Goal: Transaction & Acquisition: Purchase product/service

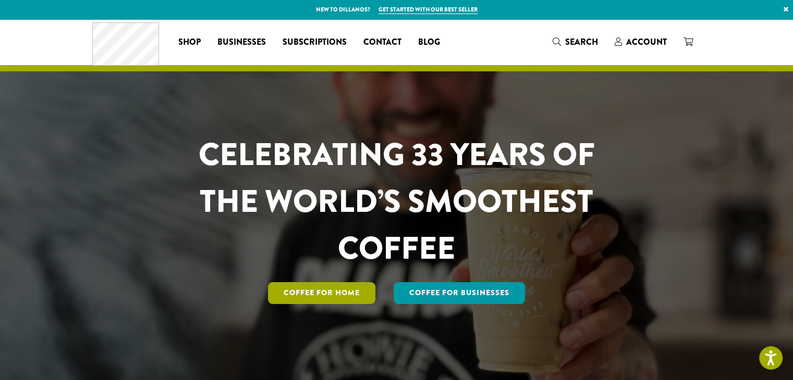
click at [350, 295] on link "Coffee for Home" at bounding box center [321, 294] width 107 height 22
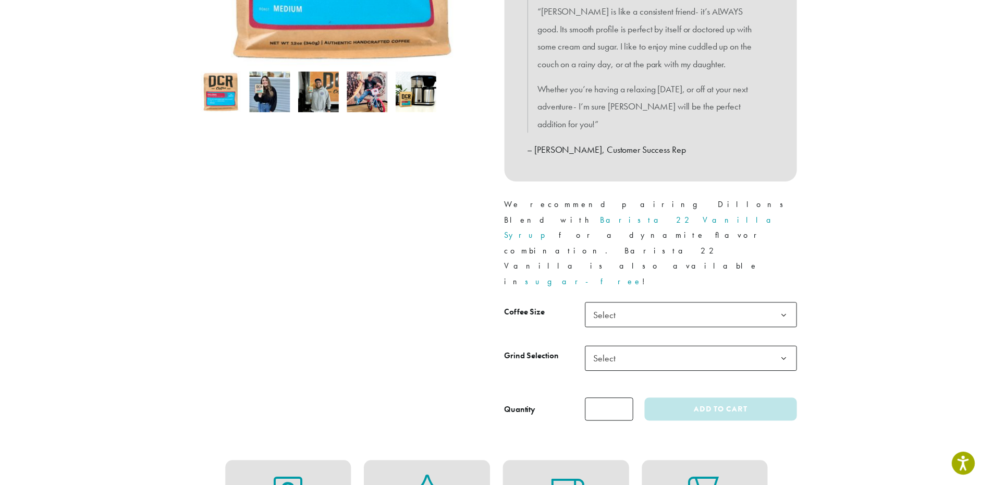
scroll to position [313, 0]
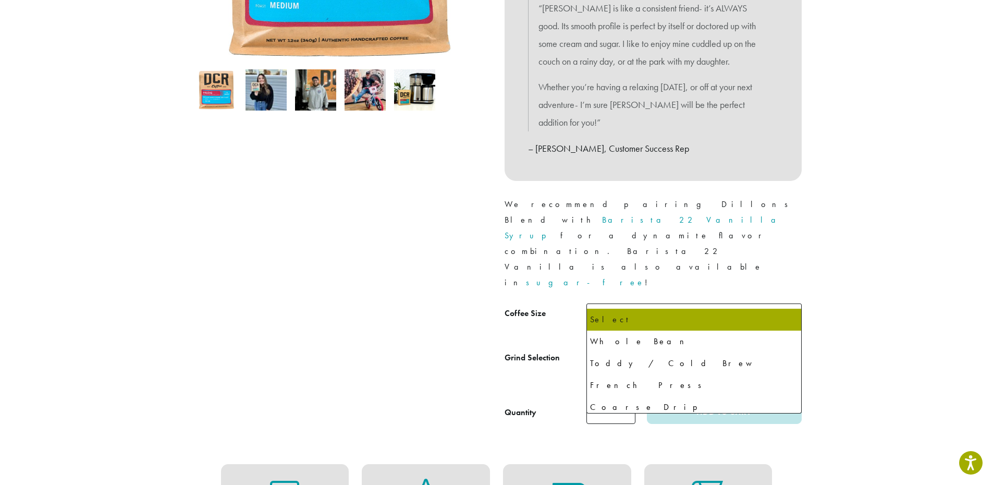
click at [644, 348] on span "Select" at bounding box center [693, 361] width 215 height 26
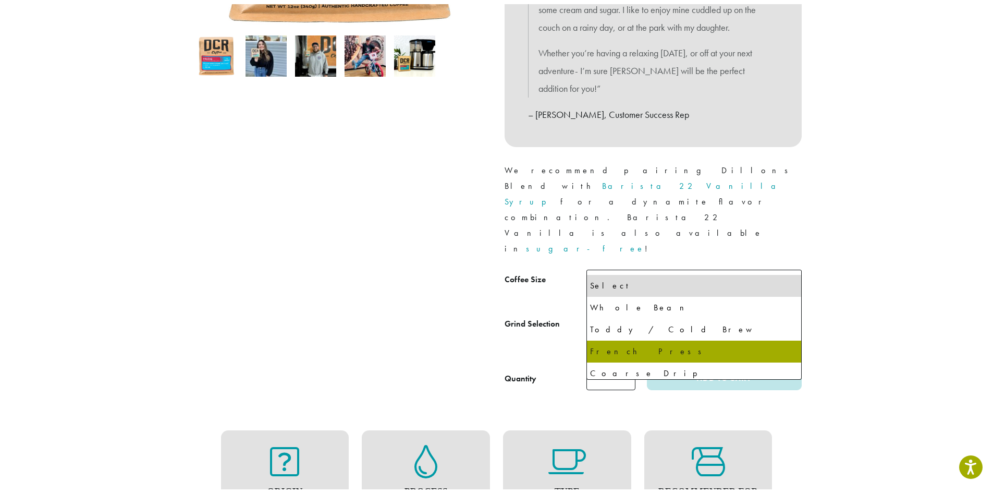
scroll to position [417, 0]
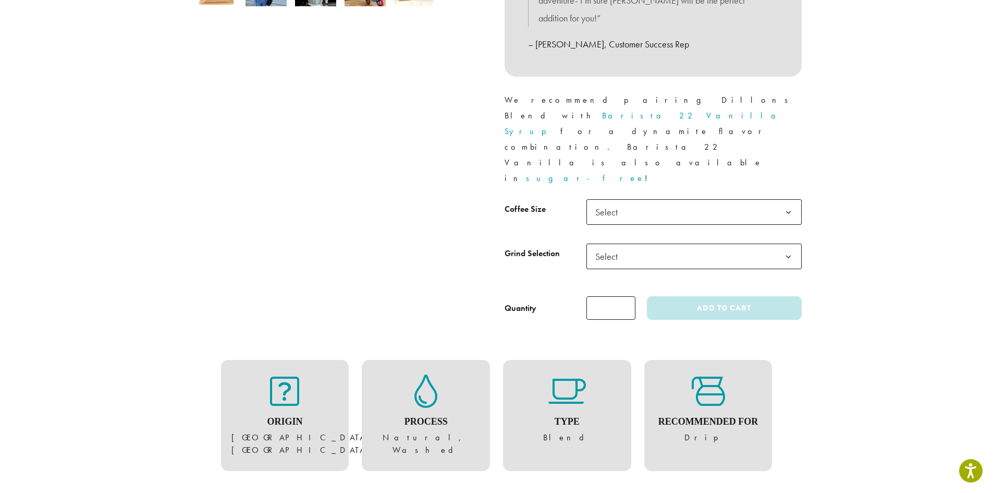
click at [575, 374] on figure "Type Blend" at bounding box center [566, 409] width 107 height 70
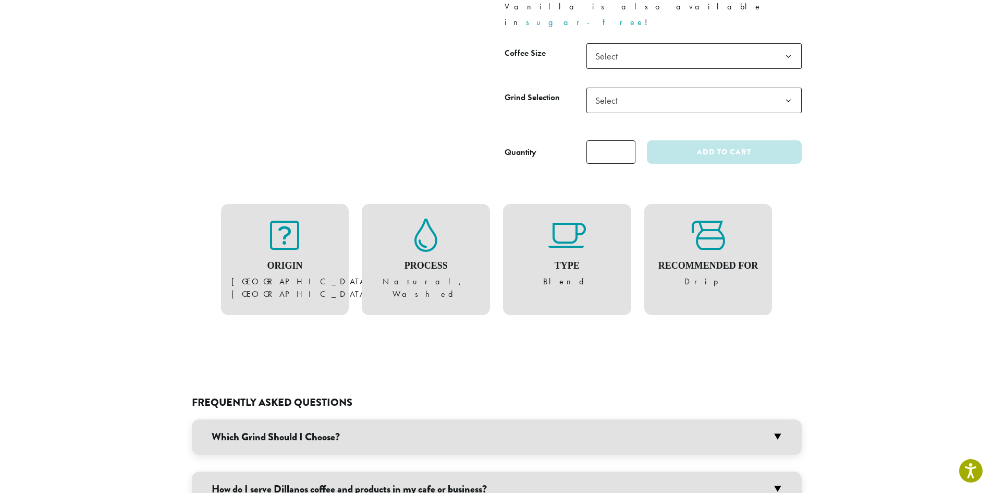
scroll to position [573, 0]
click at [387, 419] on h3 "Which Grind Should I Choose?" at bounding box center [497, 436] width 610 height 35
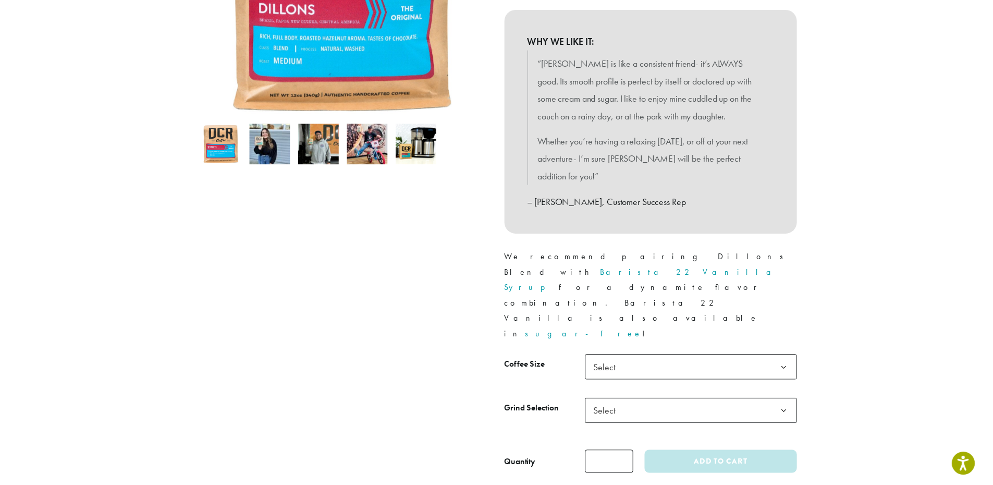
scroll to position [365, 0]
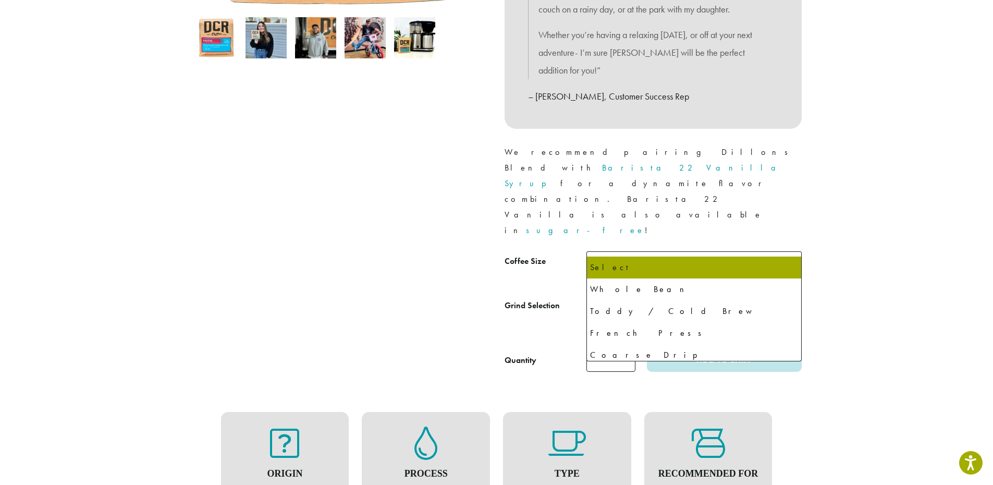
click at [721, 296] on span "Select" at bounding box center [693, 309] width 215 height 26
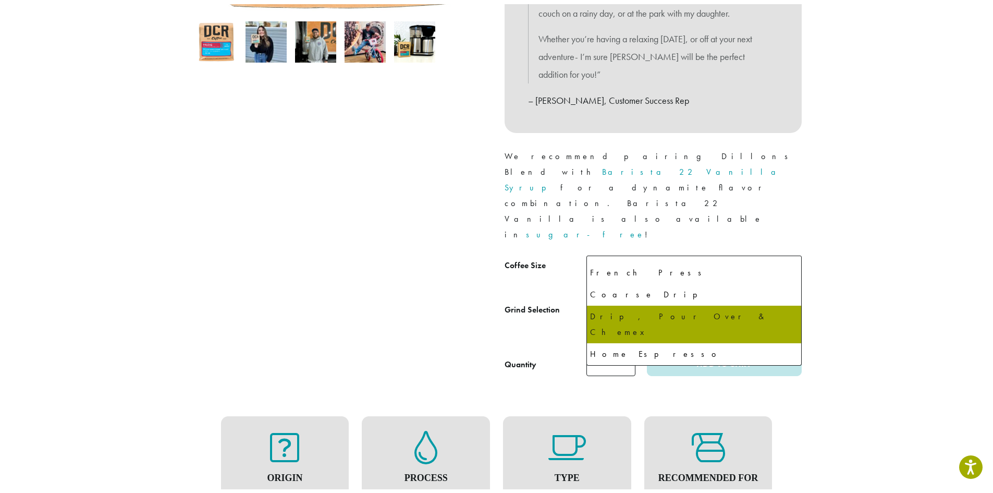
scroll to position [71, 0]
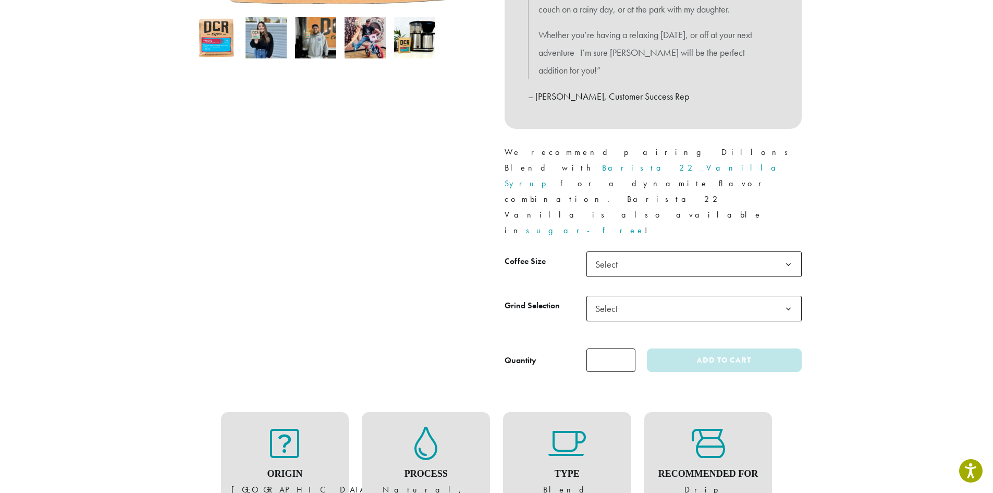
click at [402, 309] on div at bounding box center [340, 62] width 313 height 620
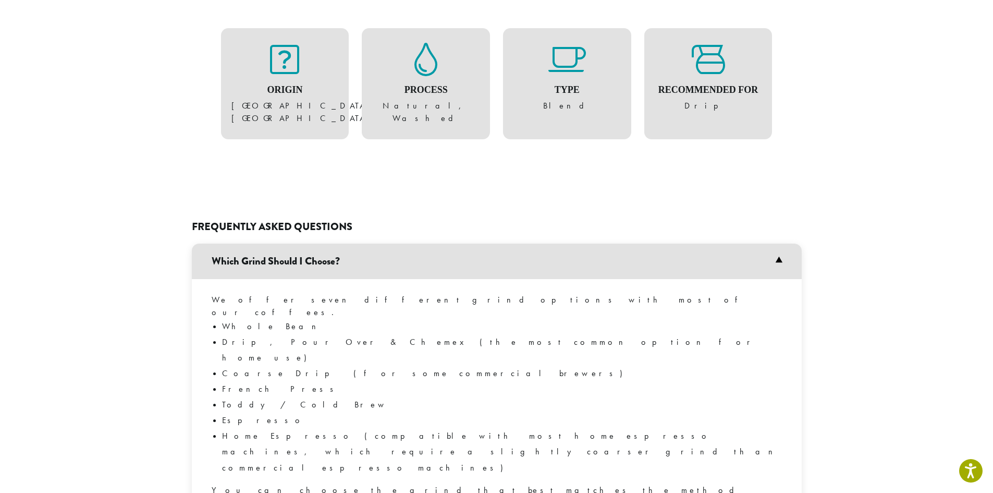
scroll to position [782, 0]
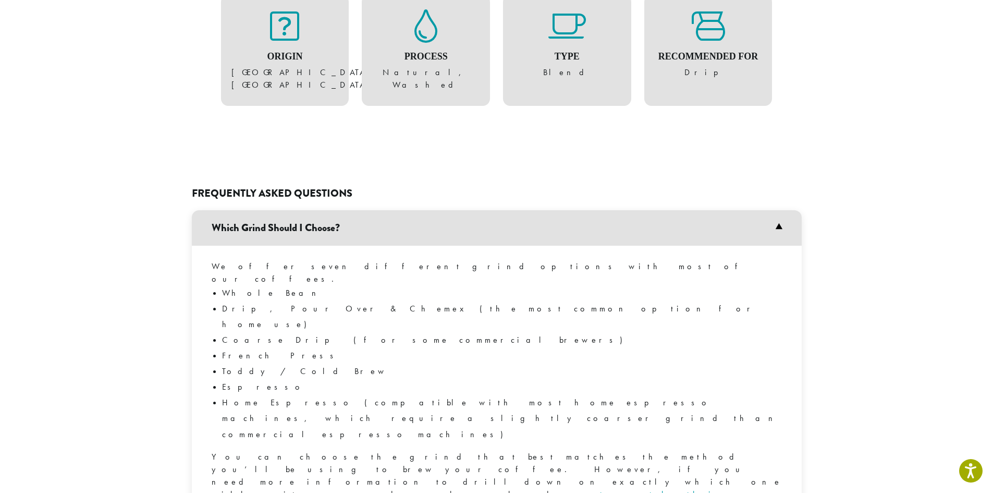
click at [327, 488] on link "to watch this video" at bounding box center [470, 499] width 516 height 23
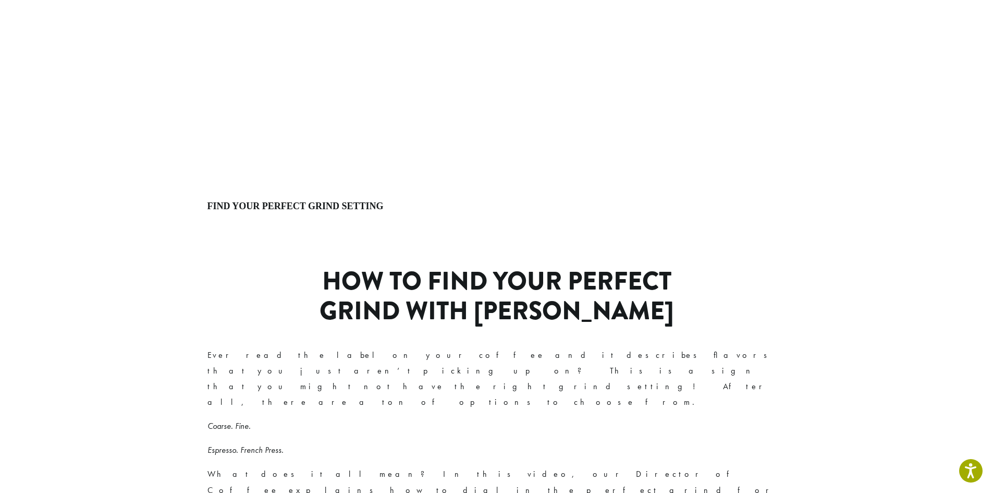
scroll to position [190, 0]
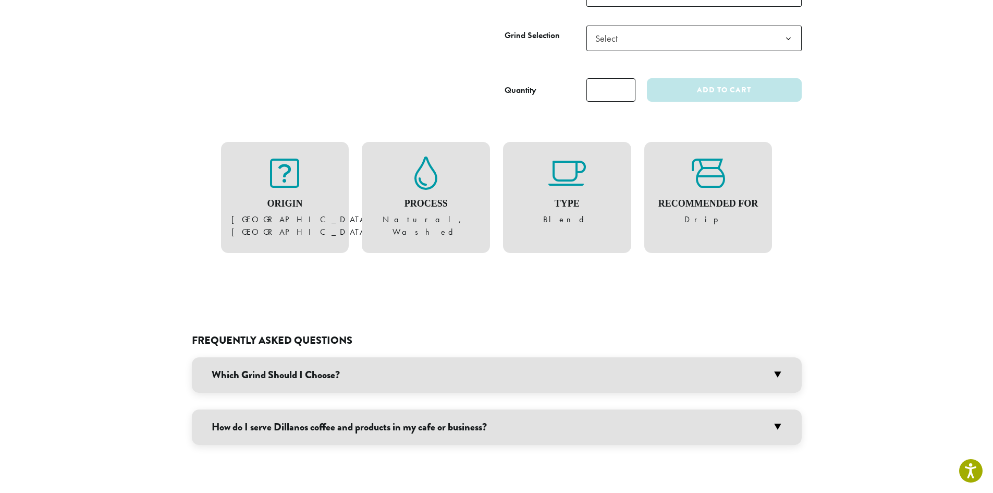
scroll to position [620, 0]
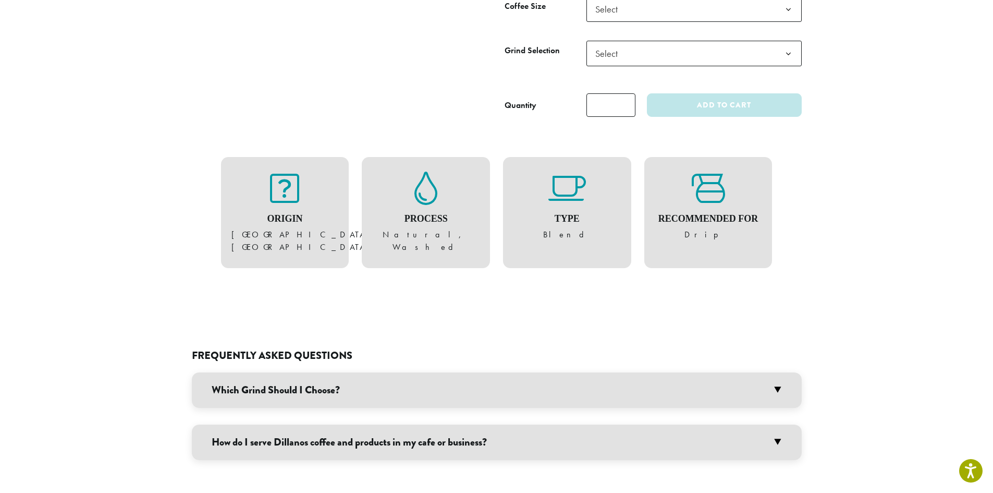
click at [308, 372] on h3 "Which Grind Should I Choose?" at bounding box center [497, 389] width 610 height 35
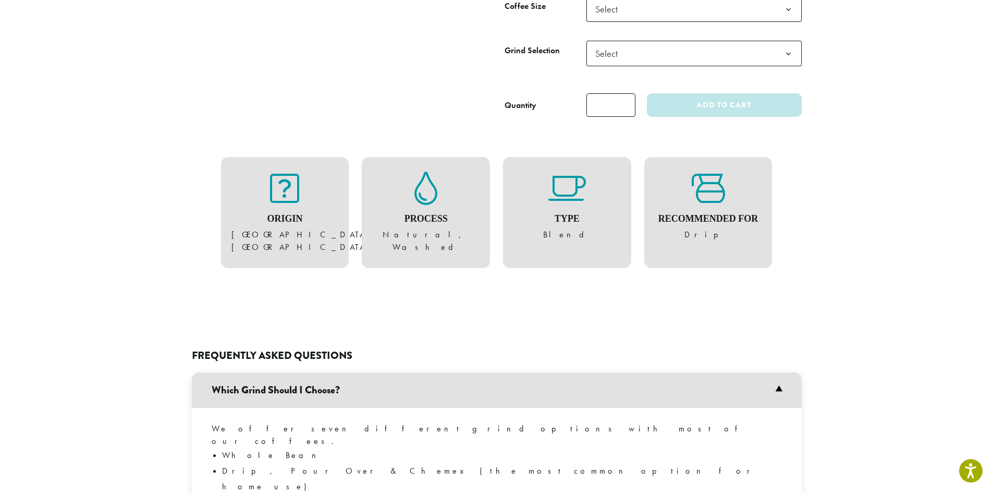
scroll to position [828, 0]
